Goal: Task Accomplishment & Management: Use online tool/utility

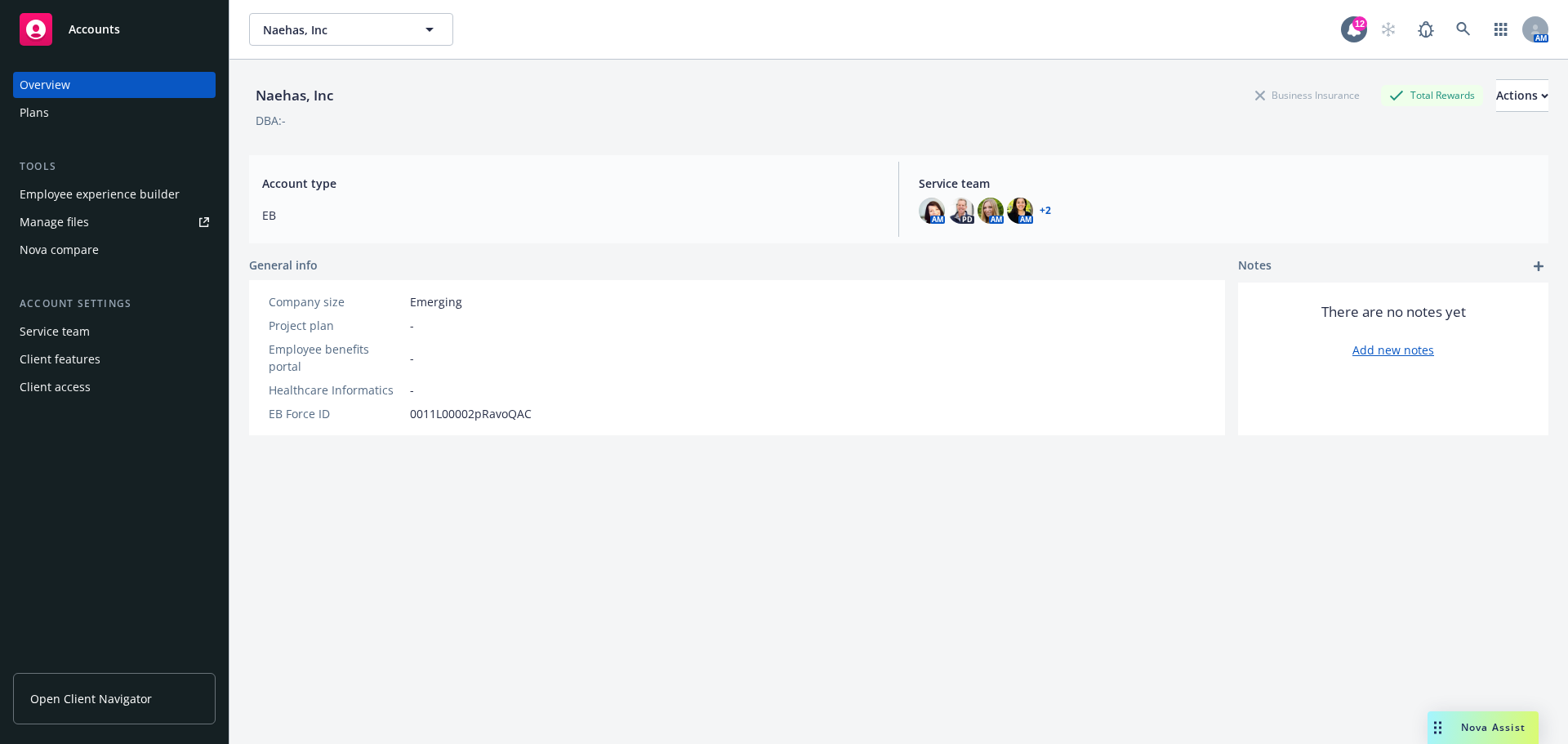
click at [124, 699] on span "Open Client Navigator" at bounding box center [91, 699] width 122 height 17
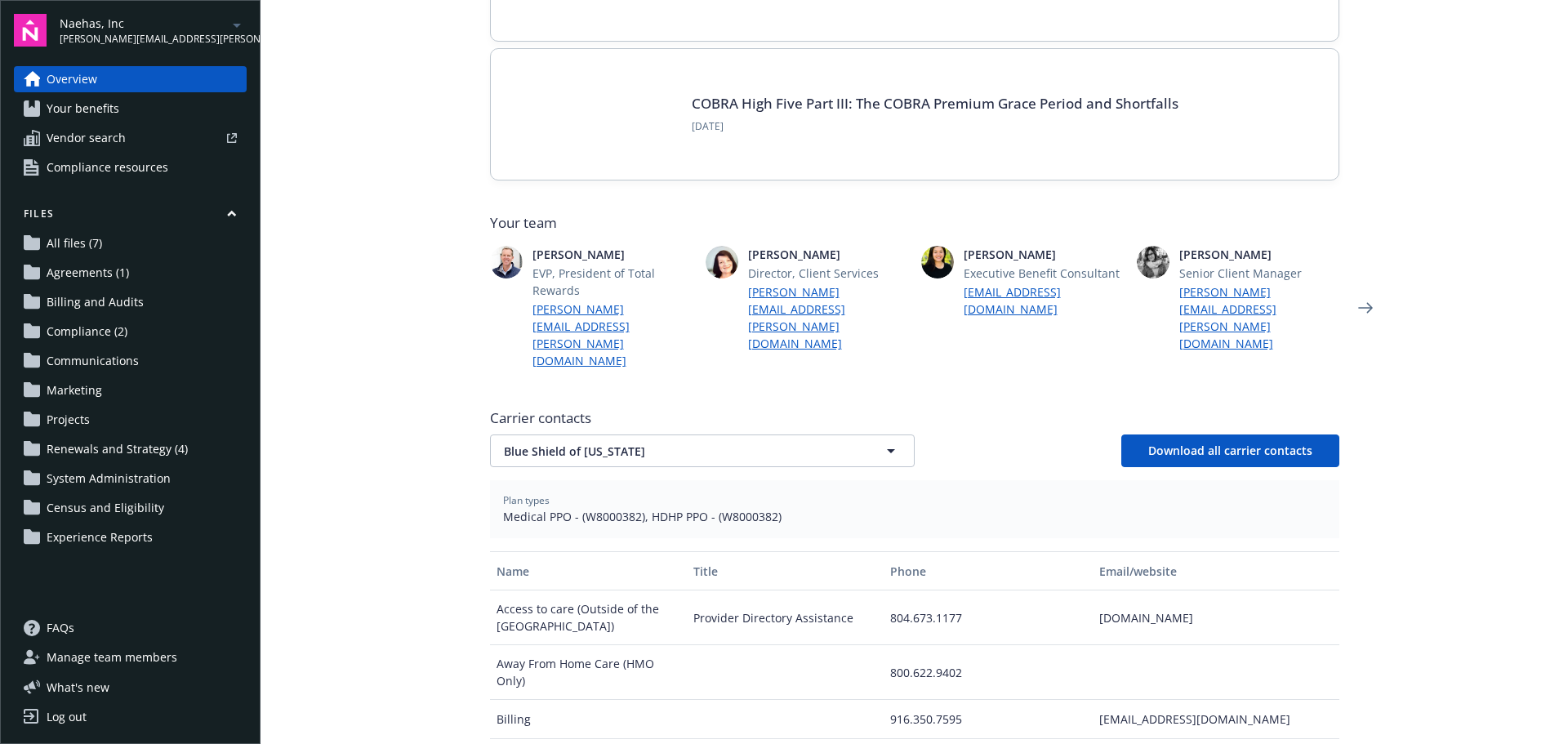
scroll to position [245, 0]
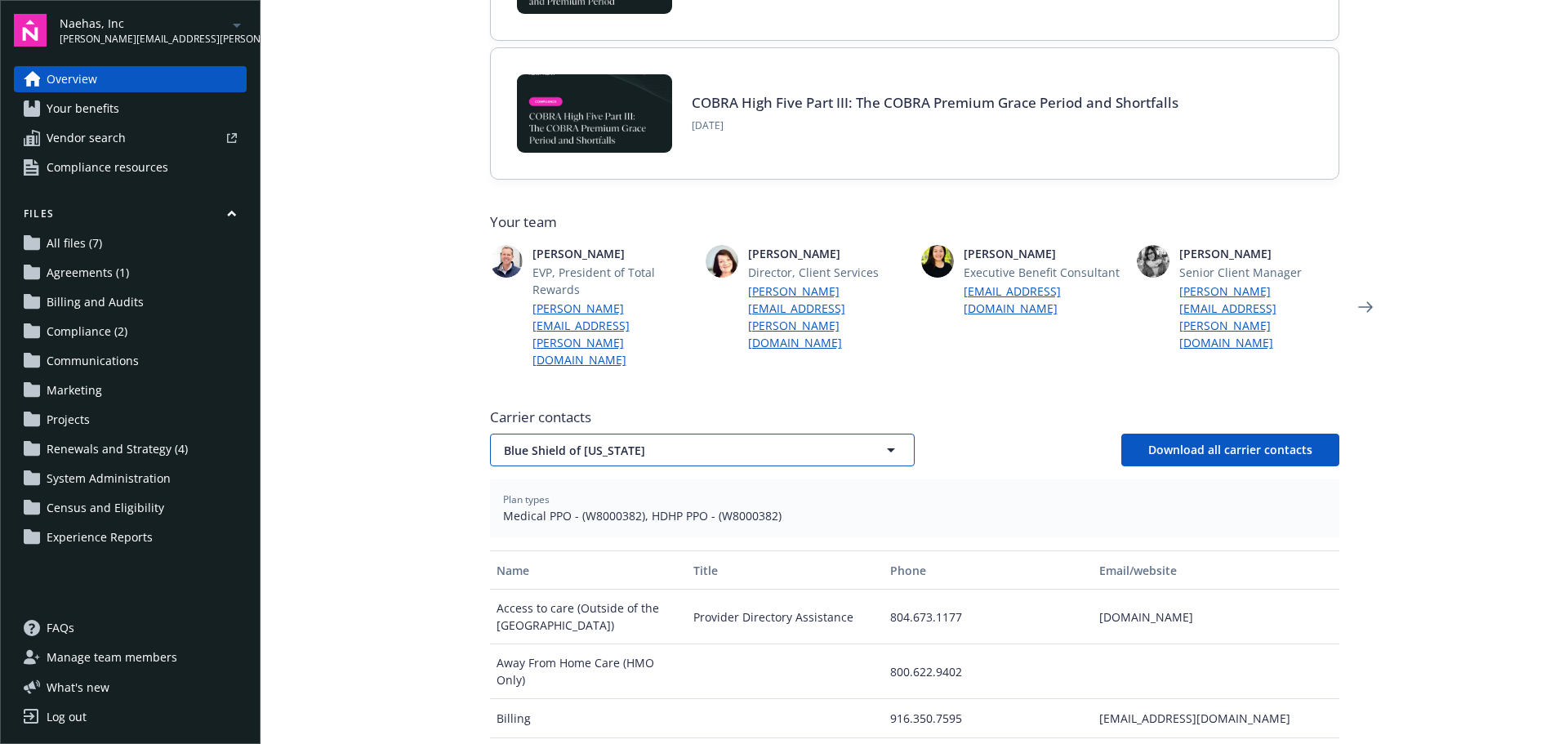
click at [674, 442] on span "Blue Shield of [US_STATE]" at bounding box center [674, 451] width 340 height 17
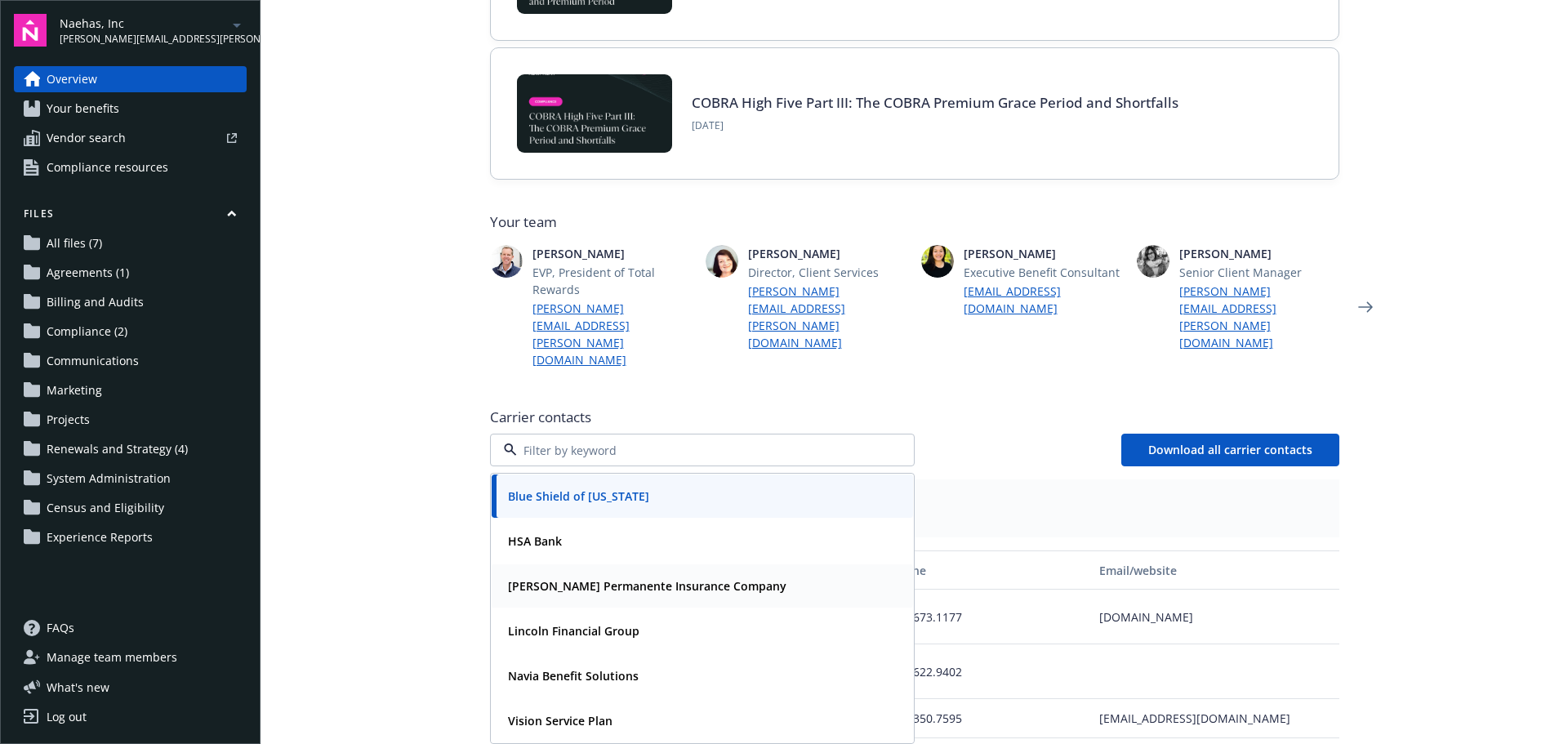
scroll to position [408, 0]
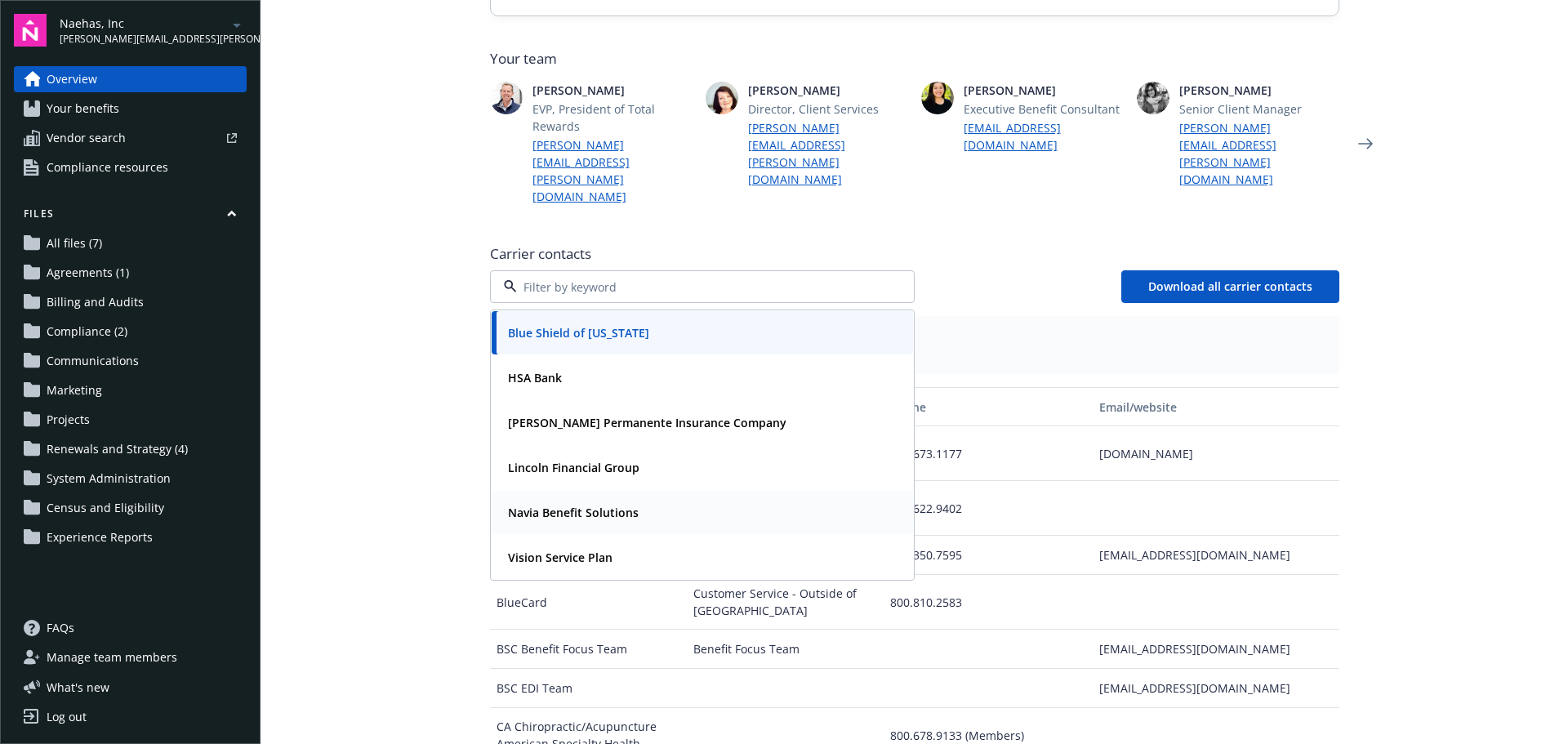
click at [602, 505] on strong "Navia Benefit Solutions" at bounding box center [573, 512] width 130 height 15
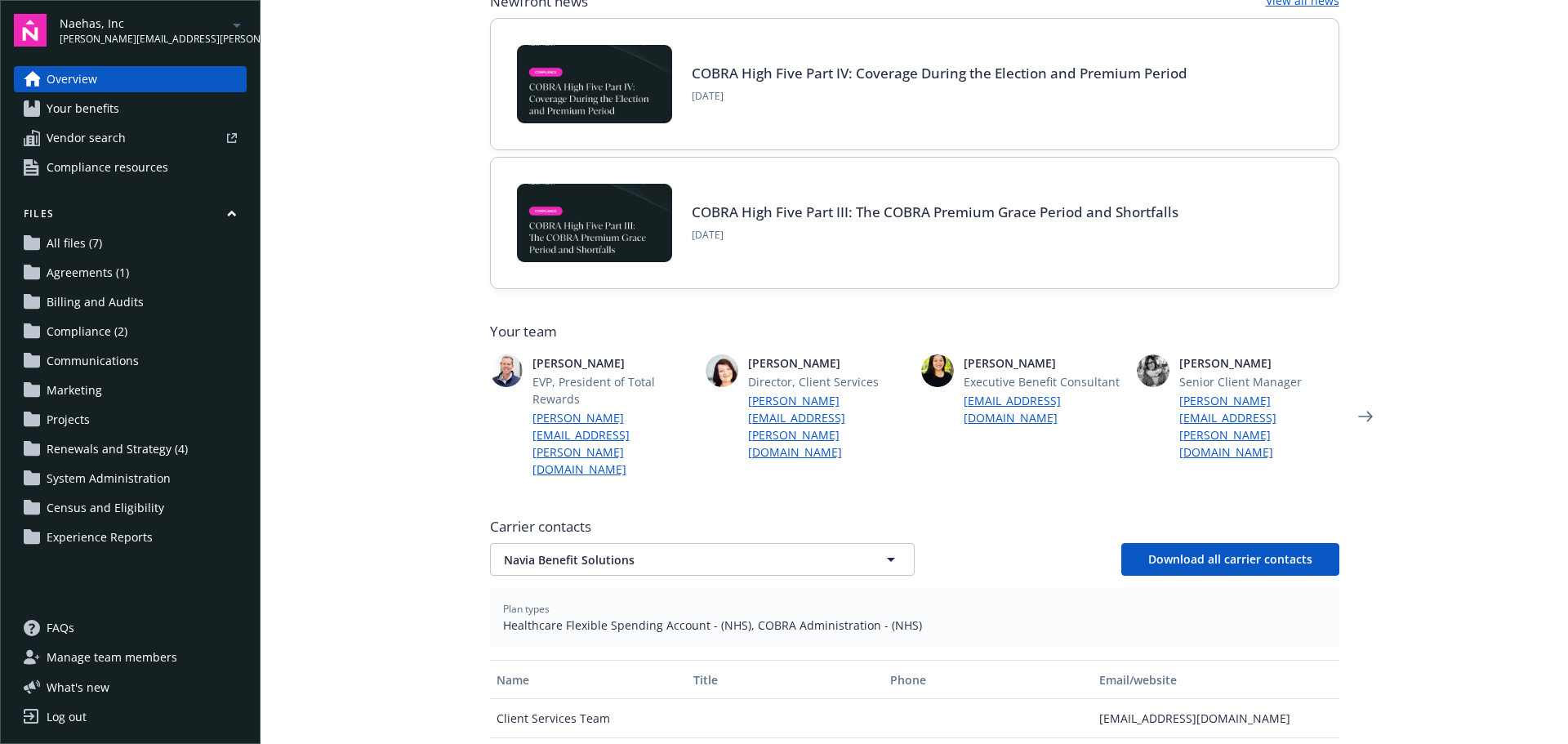
scroll to position [98, 0]
